Goal: Task Accomplishment & Management: Manage account settings

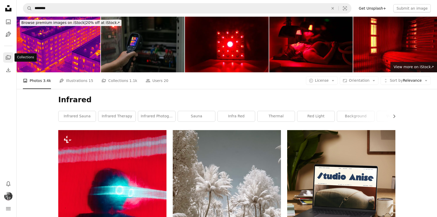
click at [8, 58] on icon "Collections" at bounding box center [8, 57] width 5 height 4
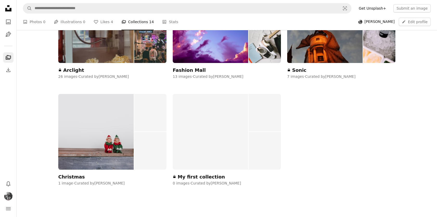
scroll to position [470, 0]
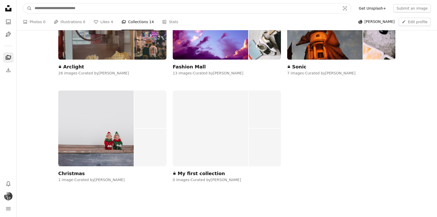
click at [109, 13] on input "Find visuals sitewide" at bounding box center [185, 8] width 307 height 10
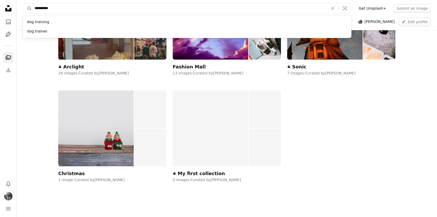
type input "**********"
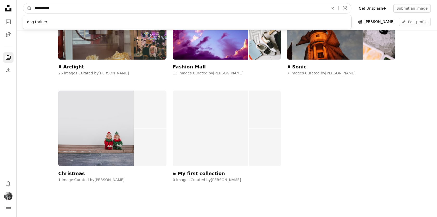
click button "A magnifying glass" at bounding box center [27, 8] width 9 height 10
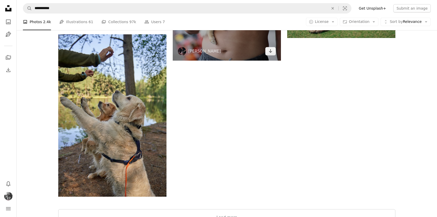
scroll to position [845, 0]
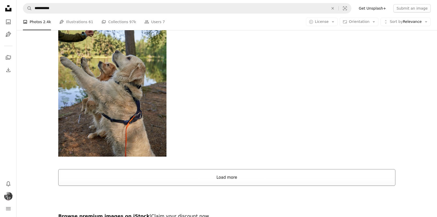
click at [255, 169] on button "Load more" at bounding box center [226, 177] width 337 height 17
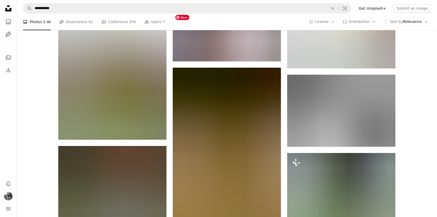
scroll to position [2434, 0]
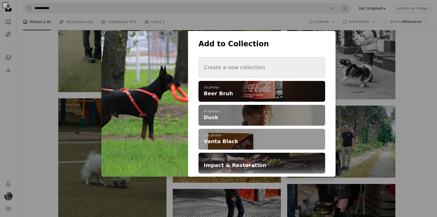
click at [241, 68] on button "Create a new collection" at bounding box center [262, 67] width 127 height 21
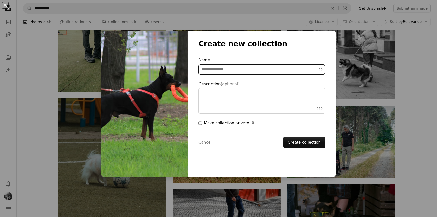
click at [242, 70] on input "Name 60" at bounding box center [262, 69] width 127 height 10
type input "**********"
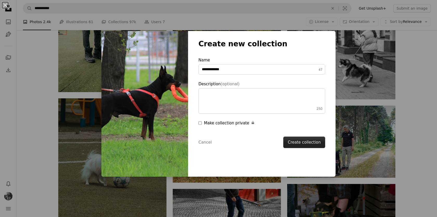
click at [302, 144] on button "Create collection" at bounding box center [304, 142] width 42 height 11
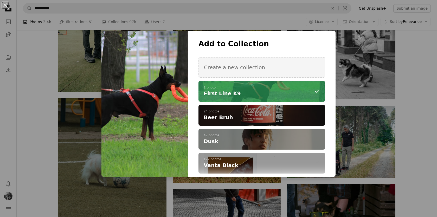
click at [414, 123] on div "**********" at bounding box center [218, 108] width 437 height 217
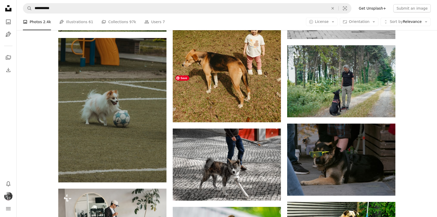
scroll to position [2499, 0]
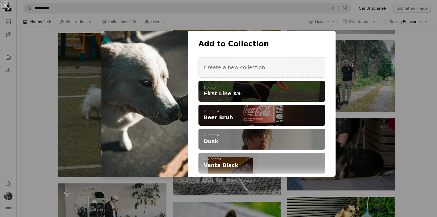
click at [258, 88] on p "1 photo" at bounding box center [262, 88] width 116 height 4
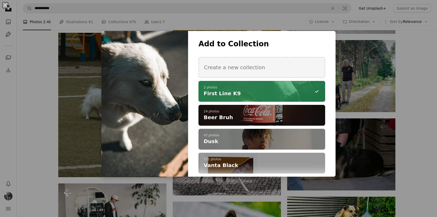
click at [230, 193] on div "An X shape Add to Collection Create a new collection A checkmark A minus sign 2…" at bounding box center [218, 108] width 437 height 217
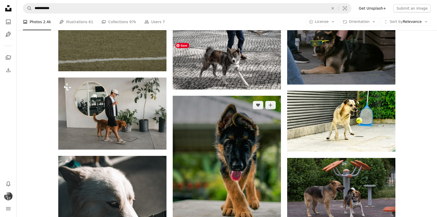
scroll to position [2606, 0]
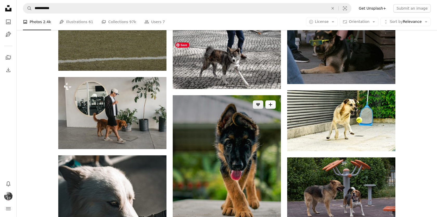
click at [271, 103] on icon "A plus sign" at bounding box center [271, 105] width 4 height 4
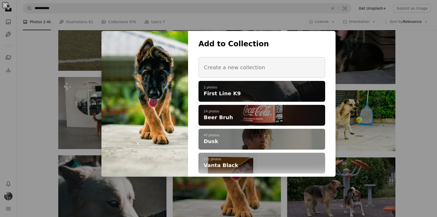
click at [244, 95] on h4 "First Line K9" at bounding box center [259, 93] width 111 height 7
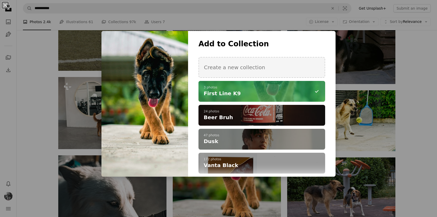
click at [221, 196] on div "An X shape Add to Collection Create a new collection A checkmark A minus sign 3…" at bounding box center [218, 108] width 437 height 217
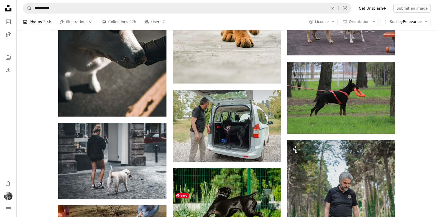
scroll to position [2781, 0]
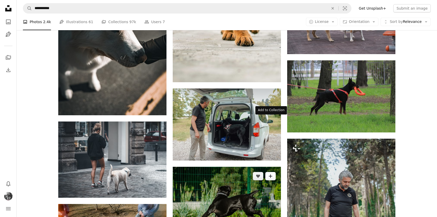
click at [272, 174] on icon "A plus sign" at bounding box center [271, 176] width 4 height 4
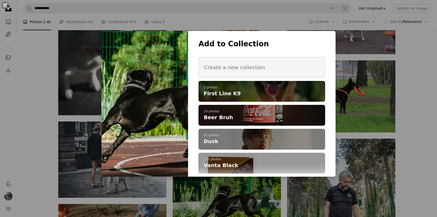
click at [253, 92] on h4 "First Line K9" at bounding box center [259, 93] width 111 height 7
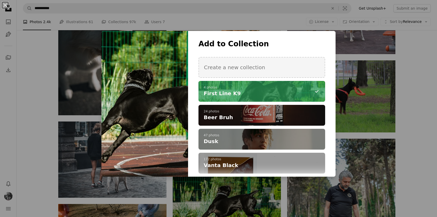
click at [217, 192] on div "An X shape Add to Collection Create a new collection A checkmark A minus sign 4…" at bounding box center [218, 108] width 437 height 217
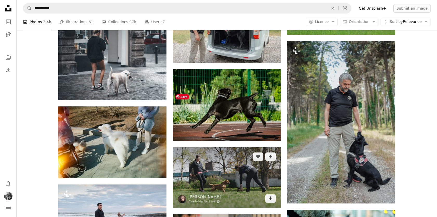
scroll to position [2882, 0]
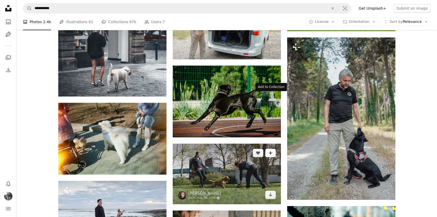
click at [269, 149] on button "A plus sign" at bounding box center [270, 153] width 10 height 8
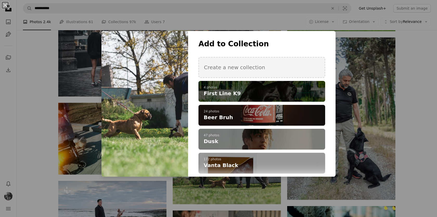
click at [257, 87] on p "4 photos" at bounding box center [262, 88] width 116 height 4
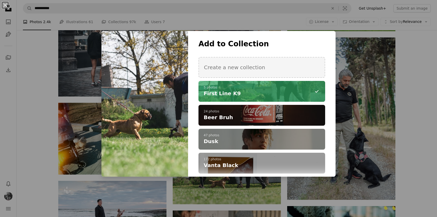
click at [97, 126] on div "An X shape Add to Collection Create a new collection A checkmark A minus sign 5…" at bounding box center [218, 108] width 437 height 217
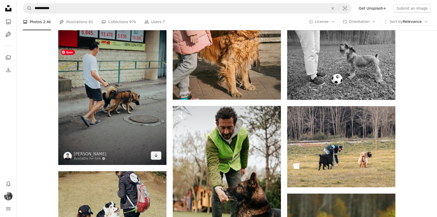
scroll to position [3141, 0]
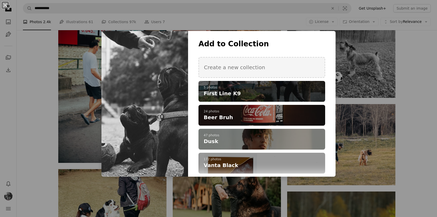
click at [247, 93] on h4 "First Line K9" at bounding box center [259, 93] width 111 height 7
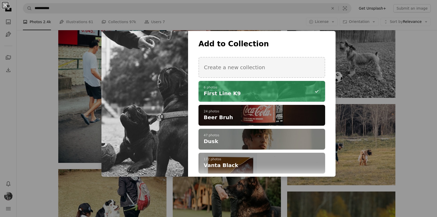
click at [188, 185] on div "An X shape Add to Collection Create a new collection A checkmark A minus sign 6…" at bounding box center [218, 108] width 437 height 217
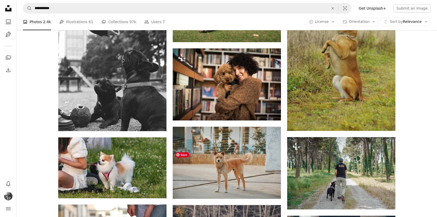
scroll to position [3372, 0]
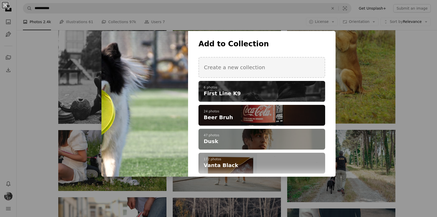
click at [293, 88] on p "6 photos" at bounding box center [262, 88] width 116 height 4
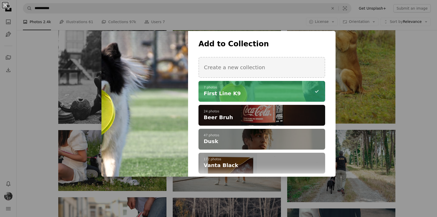
click at [363, 108] on div "An X shape Add to Collection Create a new collection A checkmark A minus sign 7…" at bounding box center [218, 108] width 437 height 217
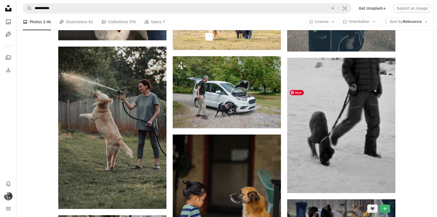
scroll to position [3602, 0]
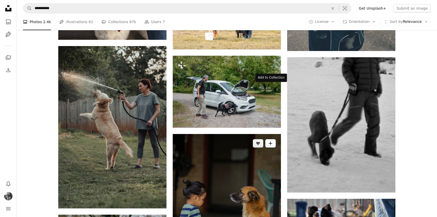
click at [269, 139] on button "A plus sign" at bounding box center [270, 143] width 10 height 8
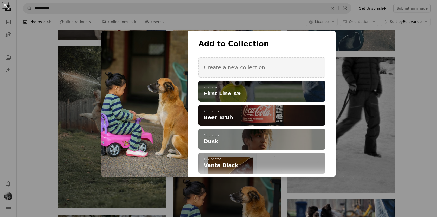
click at [250, 91] on h4 "First Line K9" at bounding box center [259, 93] width 111 height 7
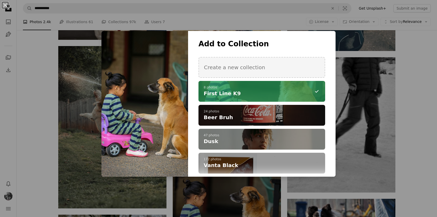
click at [409, 129] on div "An X shape Add to Collection Create a new collection A checkmark A minus sign 8…" at bounding box center [218, 108] width 437 height 217
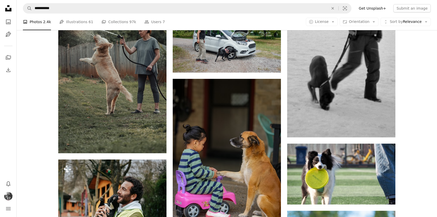
scroll to position [3673, 0]
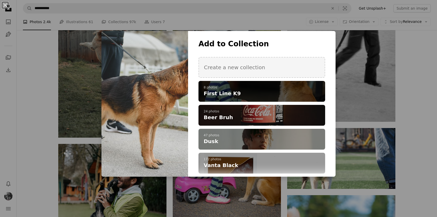
click at [285, 100] on div "A checkmark A plus sign 8 photos First Line K9" at bounding box center [262, 91] width 127 height 21
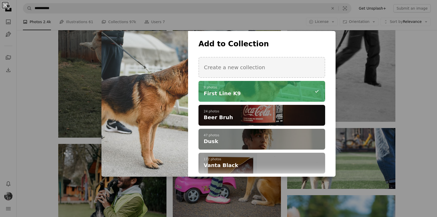
click at [378, 123] on div "An X shape Add to Collection Create a new collection A checkmark A minus sign 9…" at bounding box center [218, 108] width 437 height 217
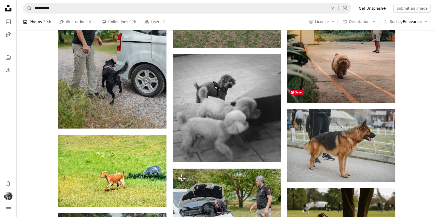
scroll to position [4021, 0]
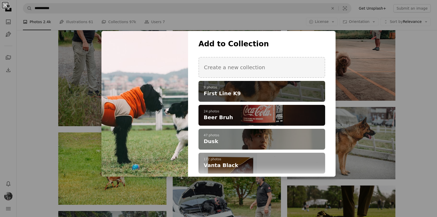
click at [230, 97] on span "First Line K9" at bounding box center [222, 93] width 37 height 7
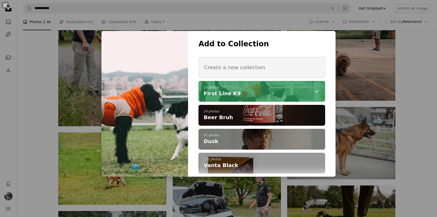
click at [148, 199] on div "An X shape Add to Collection Create a new collection A checkmark A minus sign 1…" at bounding box center [218, 108] width 437 height 217
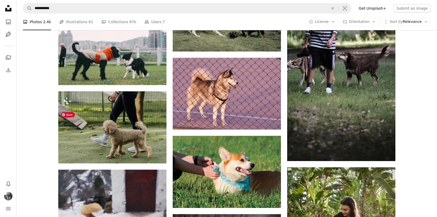
scroll to position [4309, 0]
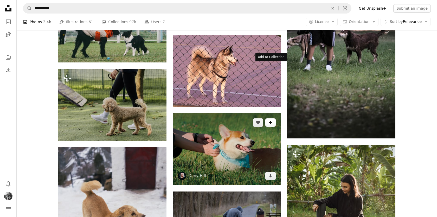
click at [274, 118] on button "A plus sign" at bounding box center [270, 122] width 10 height 8
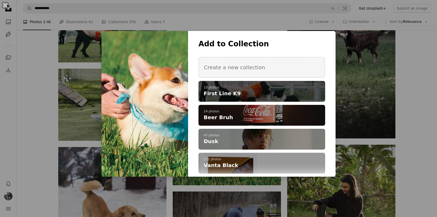
click at [290, 89] on p "10 photos" at bounding box center [262, 88] width 116 height 4
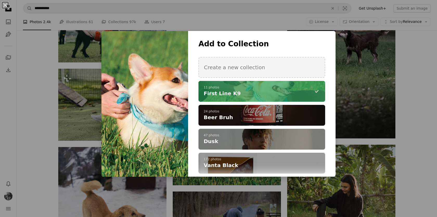
click at [212, 205] on div "An X shape Add to Collection Create a new collection A checkmark A minus sign 1…" at bounding box center [218, 108] width 437 height 217
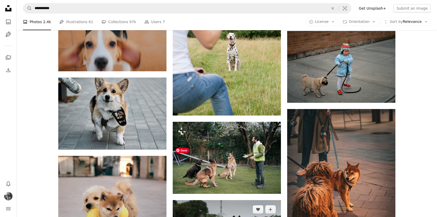
scroll to position [4840, 0]
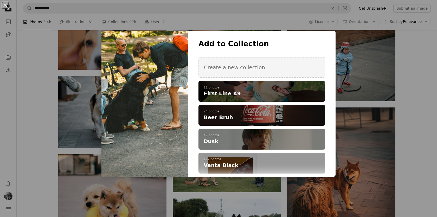
click at [221, 96] on span "First Line K9" at bounding box center [222, 93] width 37 height 7
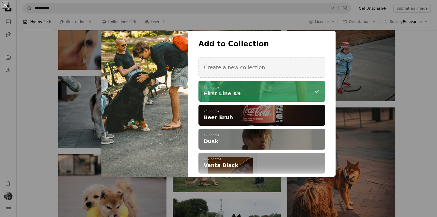
click at [219, 187] on div "An X shape Add to Collection Create a new collection A checkmark A minus sign 1…" at bounding box center [218, 108] width 437 height 217
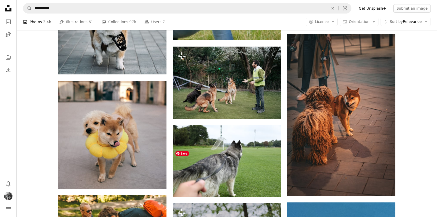
scroll to position [4915, 0]
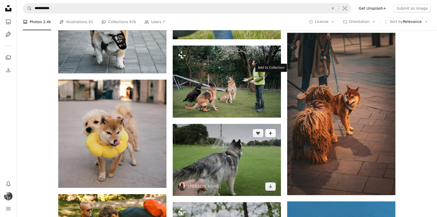
click at [274, 129] on button "A plus sign" at bounding box center [270, 133] width 10 height 8
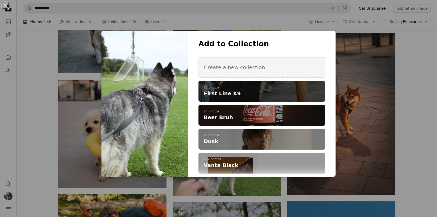
click at [239, 88] on p "12 photos" at bounding box center [262, 88] width 116 height 4
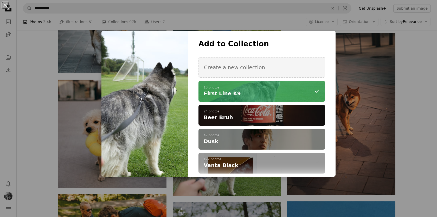
click at [233, 197] on div "An X shape Add to Collection Create a new collection A checkmark A minus sign 1…" at bounding box center [218, 108] width 437 height 217
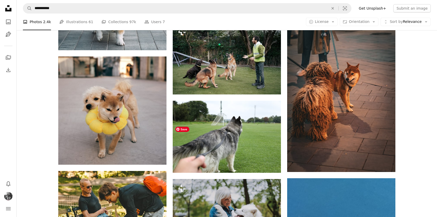
scroll to position [5036, 0]
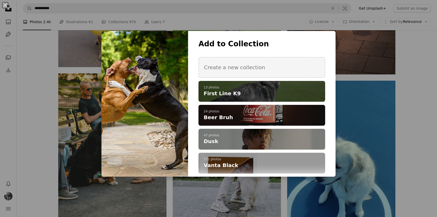
click at [276, 84] on div "A checkmark A plus sign 13 photos First Line K9" at bounding box center [262, 91] width 127 height 21
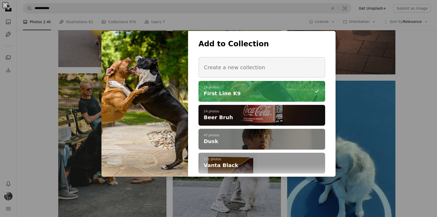
click at [205, 190] on div "An X shape Add to Collection Create a new collection A checkmark A minus sign 1…" at bounding box center [218, 108] width 437 height 217
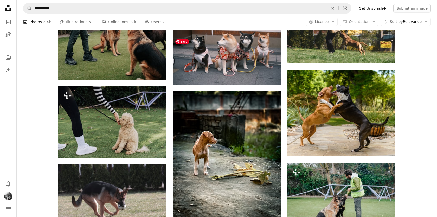
scroll to position [5362, 0]
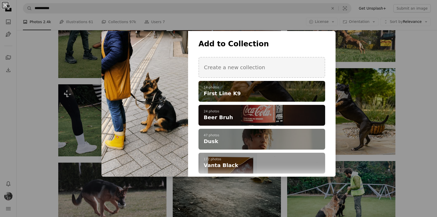
click at [223, 93] on span "First Line K9" at bounding box center [222, 93] width 37 height 7
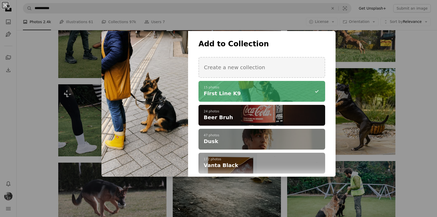
click at [225, 190] on div "An X shape Add to Collection Create a new collection A checkmark A minus sign 1…" at bounding box center [218, 108] width 437 height 217
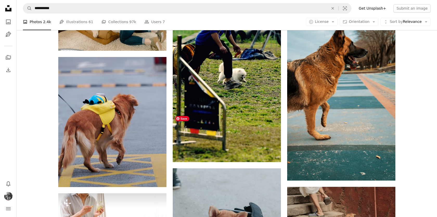
scroll to position [6114, 0]
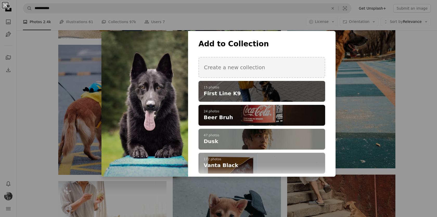
click at [265, 90] on h4 "First Line K9" at bounding box center [259, 93] width 111 height 7
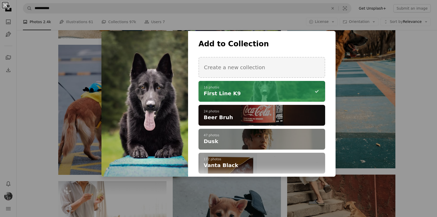
click at [365, 45] on div "An X shape Add to Collection Create a new collection A checkmark A minus sign 1…" at bounding box center [218, 108] width 437 height 217
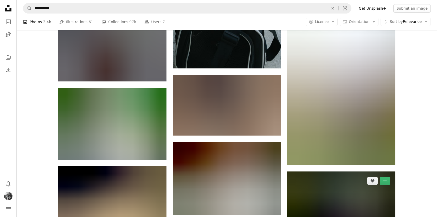
scroll to position [6370, 0]
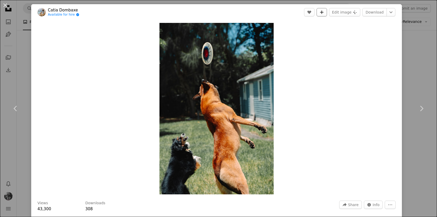
click at [324, 12] on icon "Add to Collection" at bounding box center [321, 11] width 3 height 3
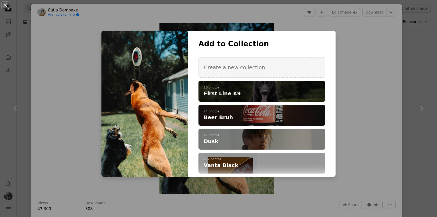
click at [267, 88] on p "16 photos" at bounding box center [262, 88] width 116 height 4
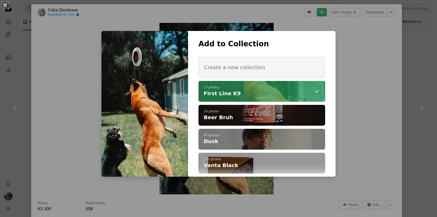
click at [421, 81] on div "An X shape Add to Collection Create a new collection A checkmark A minus sign 1…" at bounding box center [218, 108] width 437 height 217
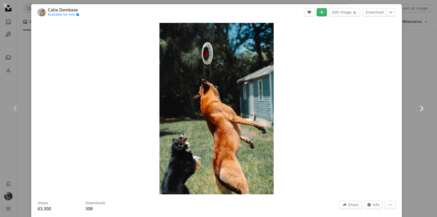
click at [427, 85] on link "Chevron right" at bounding box center [421, 109] width 31 height 50
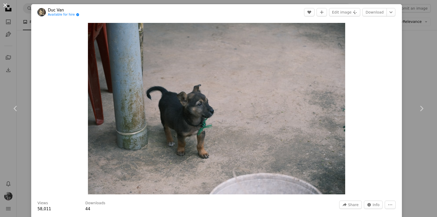
click at [8, 4] on button "An X shape" at bounding box center [5, 5] width 6 height 6
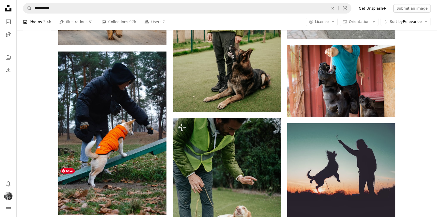
scroll to position [6754, 0]
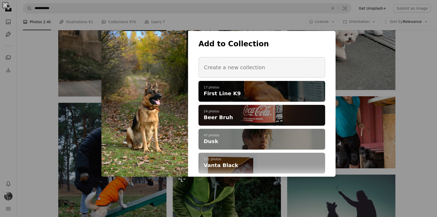
click at [255, 93] on h4 "First Line K9" at bounding box center [259, 93] width 111 height 7
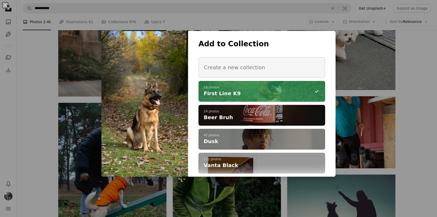
click at [232, 185] on div "An X shape Add to Collection Create a new collection A checkmark A minus sign 1…" at bounding box center [218, 108] width 437 height 217
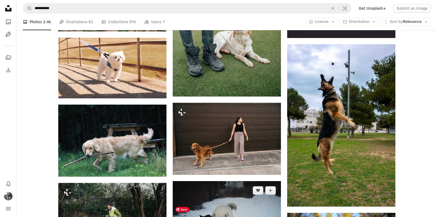
scroll to position [6985, 0]
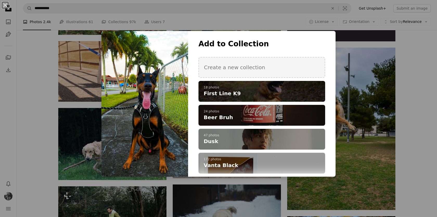
click at [300, 91] on h4 "First Line K9" at bounding box center [259, 93] width 111 height 7
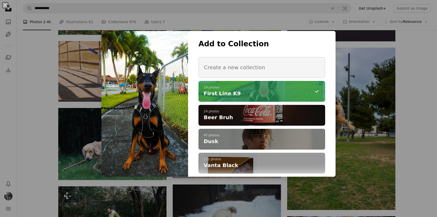
click at [251, 196] on div "An X shape Add to Collection Create a new collection A checkmark A minus sign 1…" at bounding box center [218, 108] width 437 height 217
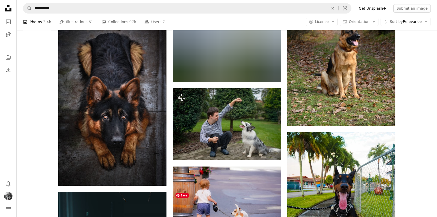
scroll to position [7296, 0]
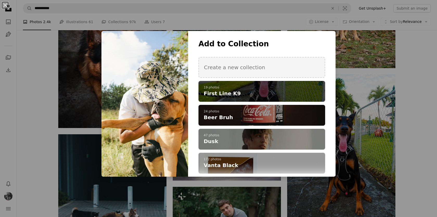
click at [286, 94] on h4 "First Line K9" at bounding box center [259, 93] width 111 height 7
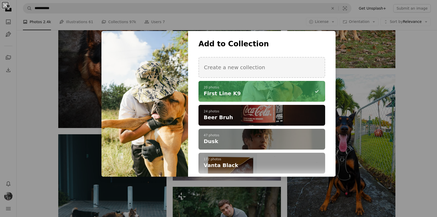
click at [219, 89] on p "20 photos" at bounding box center [262, 88] width 116 height 4
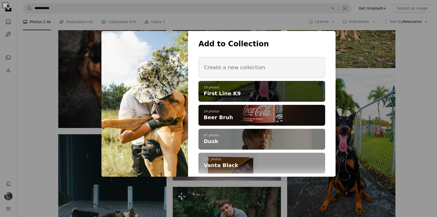
click at [220, 89] on p "19 photos" at bounding box center [262, 88] width 116 height 4
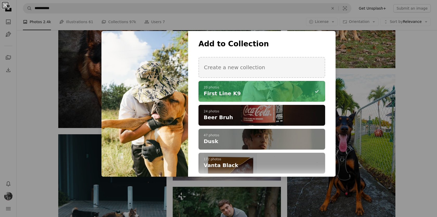
click at [224, 187] on div "An X shape Add to Collection Create a new collection A checkmark A minus sign 2…" at bounding box center [218, 108] width 437 height 217
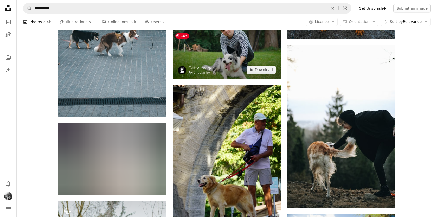
scroll to position [7477, 0]
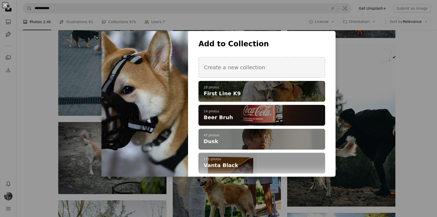
click at [264, 95] on h4 "First Line K9" at bounding box center [259, 93] width 111 height 7
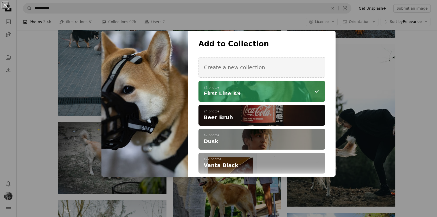
click at [253, 200] on div "An X shape Add to Collection Create a new collection A checkmark A minus sign 2…" at bounding box center [218, 108] width 437 height 217
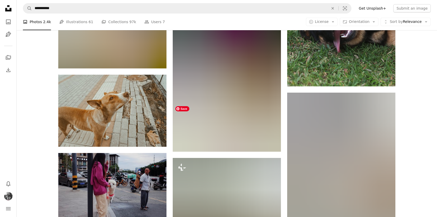
scroll to position [8654, 0]
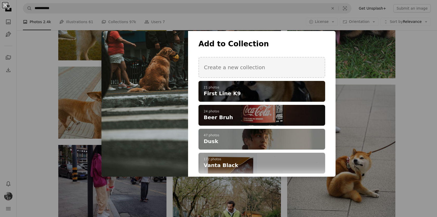
click at [270, 89] on p "21 photos" at bounding box center [262, 88] width 116 height 4
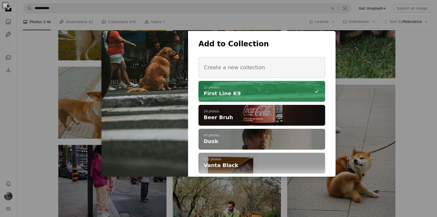
click at [7, 56] on div "An X shape Add to Collection Create a new collection A checkmark A minus sign 2…" at bounding box center [218, 108] width 437 height 217
click at [8, 58] on icon "A stack of folders" at bounding box center [8, 57] width 6 height 6
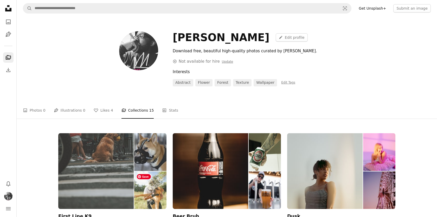
click at [151, 178] on img at bounding box center [150, 191] width 32 height 38
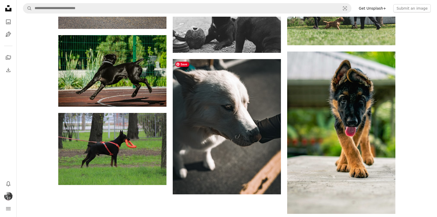
scroll to position [693, 0]
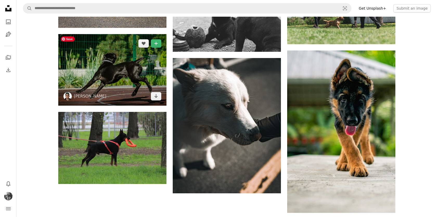
click at [122, 73] on img at bounding box center [112, 70] width 108 height 72
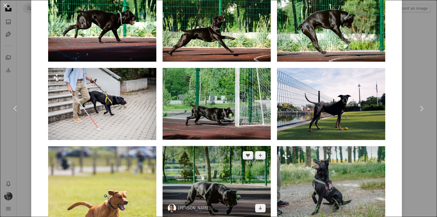
scroll to position [396, 0]
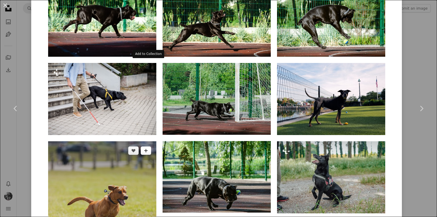
click at [148, 149] on icon "A plus sign" at bounding box center [146, 151] width 4 height 4
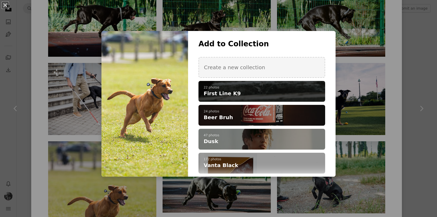
click at [226, 90] on span "First Line K9" at bounding box center [222, 93] width 37 height 7
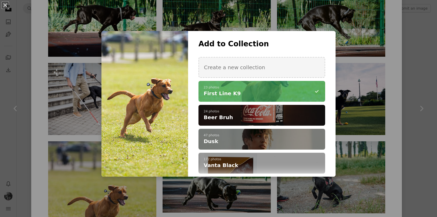
click at [229, 187] on div "An X shape Add to Collection Create a new collection A checkmark A minus sign 2…" at bounding box center [218, 108] width 437 height 217
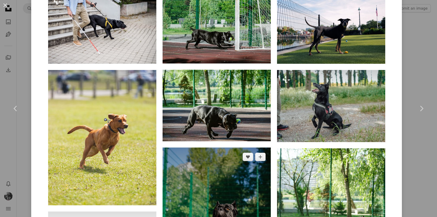
scroll to position [469, 0]
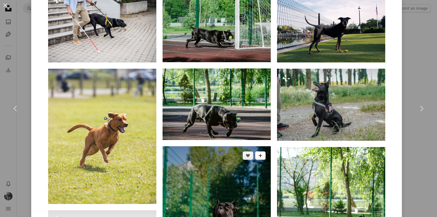
click at [262, 151] on button "A plus sign" at bounding box center [260, 155] width 10 height 8
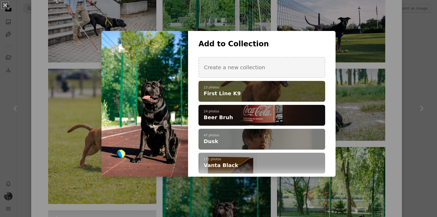
click at [246, 89] on p "23 photos" at bounding box center [262, 88] width 116 height 4
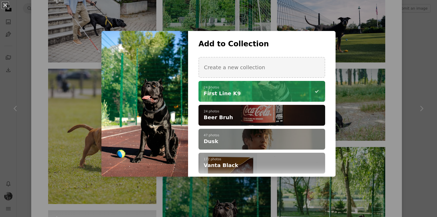
click at [230, 200] on div "An X shape Add to Collection Create a new collection A checkmark A minus sign 2…" at bounding box center [218, 108] width 437 height 217
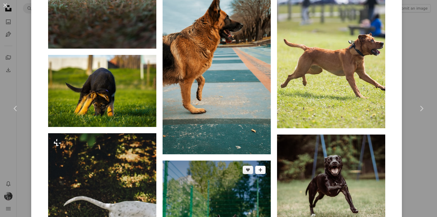
scroll to position [794, 0]
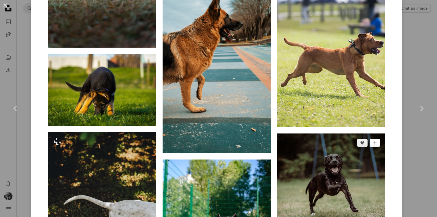
click at [379, 139] on button "A plus sign" at bounding box center [375, 143] width 10 height 8
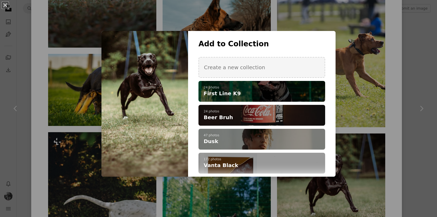
click at [263, 96] on h4 "First Line K9" at bounding box center [259, 93] width 111 height 7
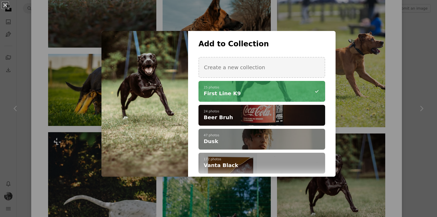
click at [231, 200] on div "An X shape Add to Collection Create a new collection A checkmark A minus sign 2…" at bounding box center [218, 108] width 437 height 217
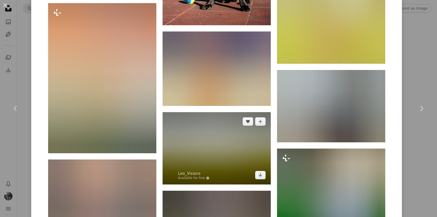
scroll to position [1092, 0]
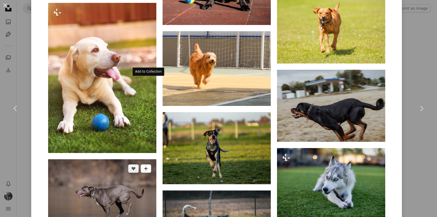
click at [147, 167] on icon "A plus sign" at bounding box center [146, 169] width 4 height 4
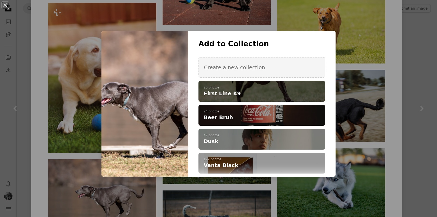
click at [240, 92] on h4 "First Line K9" at bounding box center [259, 93] width 111 height 7
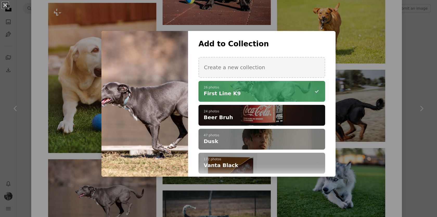
click at [198, 196] on div "An X shape Add to Collection Create a new collection A checkmark A minus sign 2…" at bounding box center [218, 108] width 437 height 217
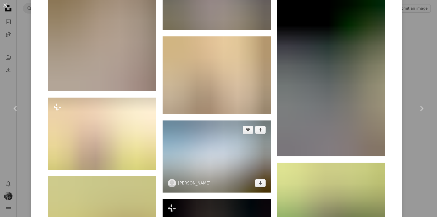
scroll to position [1413, 0]
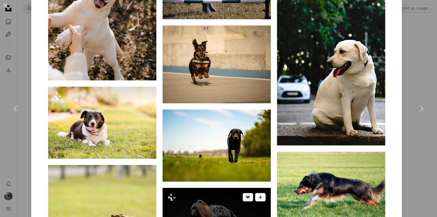
click at [264, 193] on button "A plus sign" at bounding box center [260, 197] width 10 height 8
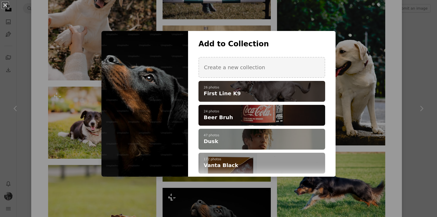
click at [252, 90] on h4 "First Line K9" at bounding box center [259, 93] width 111 height 7
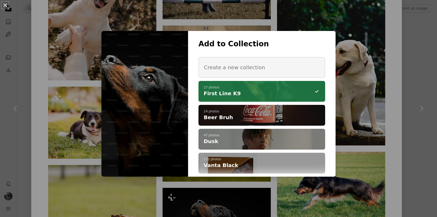
click at [360, 107] on div "An X shape Add to Collection Create a new collection A checkmark A minus sign 2…" at bounding box center [218, 108] width 437 height 217
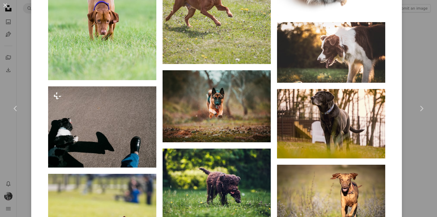
scroll to position [2034, 0]
